Goal: Find specific page/section: Find specific page/section

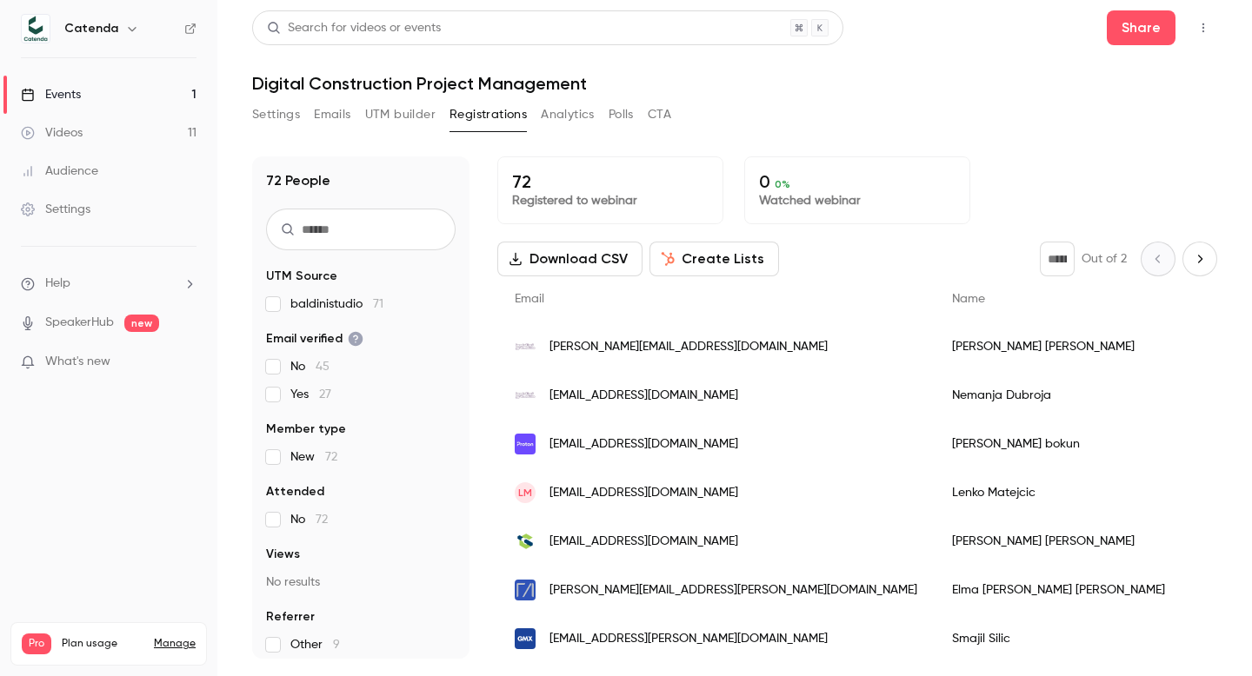
click at [120, 78] on link "Events 1" at bounding box center [108, 95] width 217 height 38
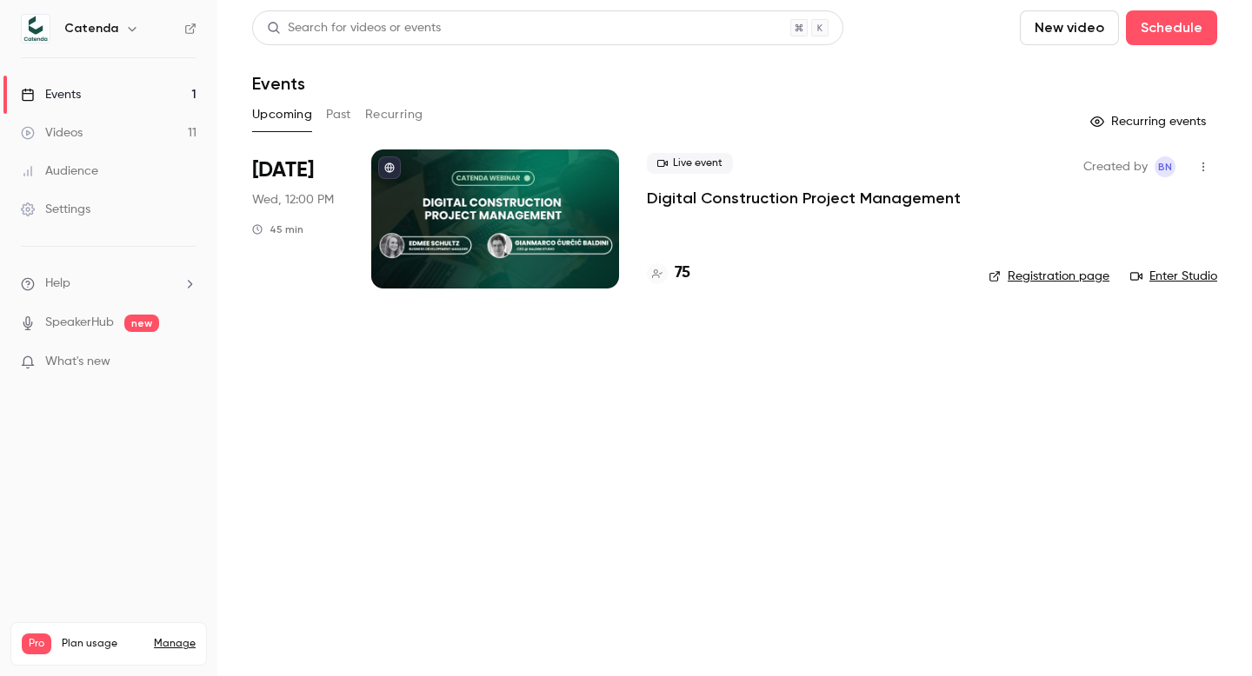
click at [1198, 170] on icon "button" at bounding box center [1203, 167] width 14 height 12
click at [847, 200] on div at bounding box center [626, 338] width 1252 height 676
click at [797, 192] on p "Digital Construction Project Management" at bounding box center [804, 198] width 314 height 21
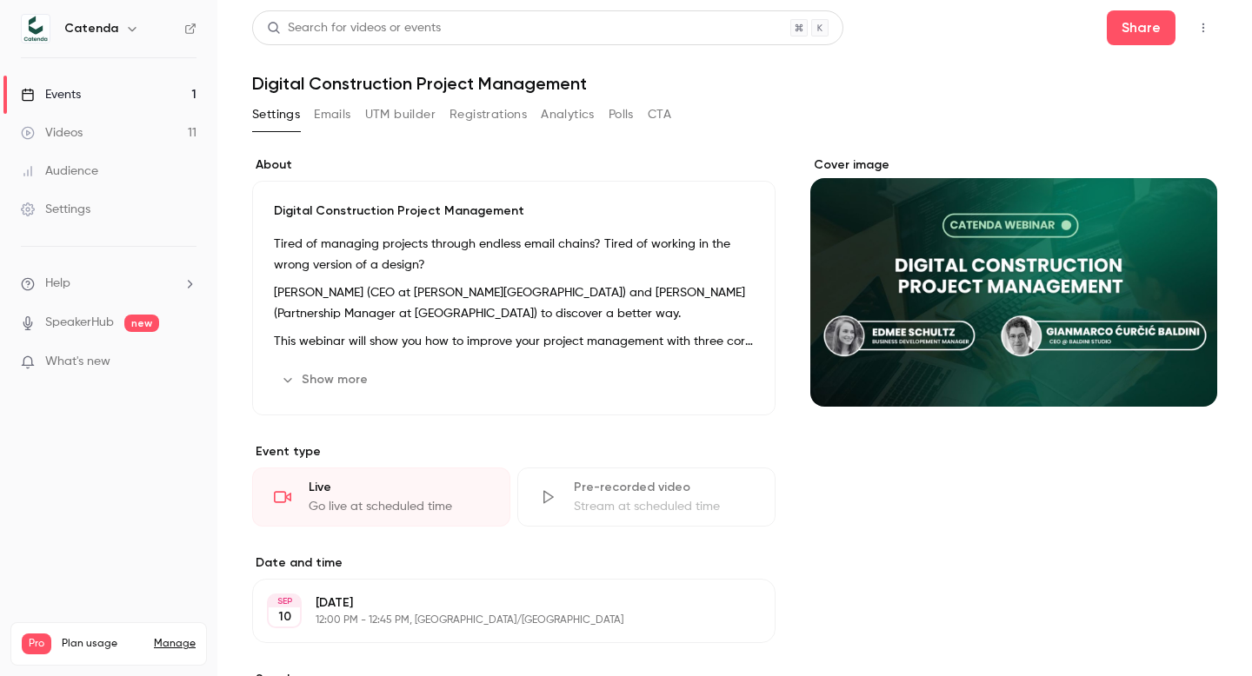
click at [1199, 28] on button "button" at bounding box center [1203, 28] width 28 height 28
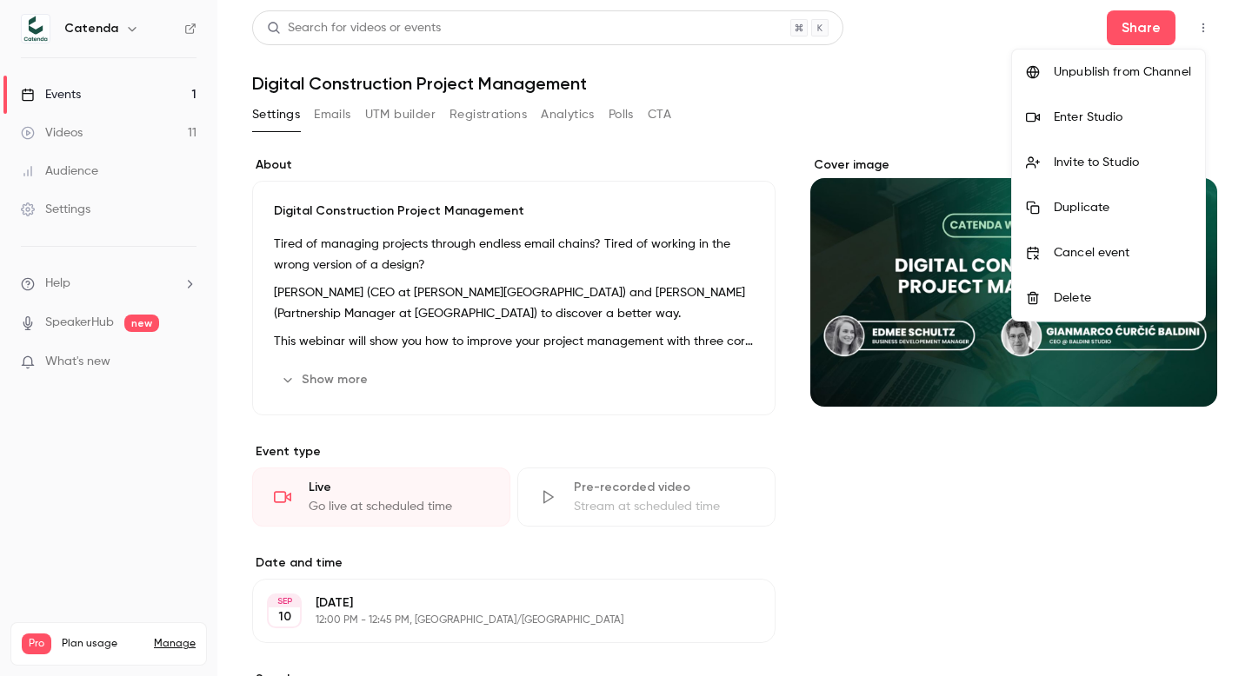
click at [1128, 109] on div "Enter Studio" at bounding box center [1122, 117] width 137 height 17
